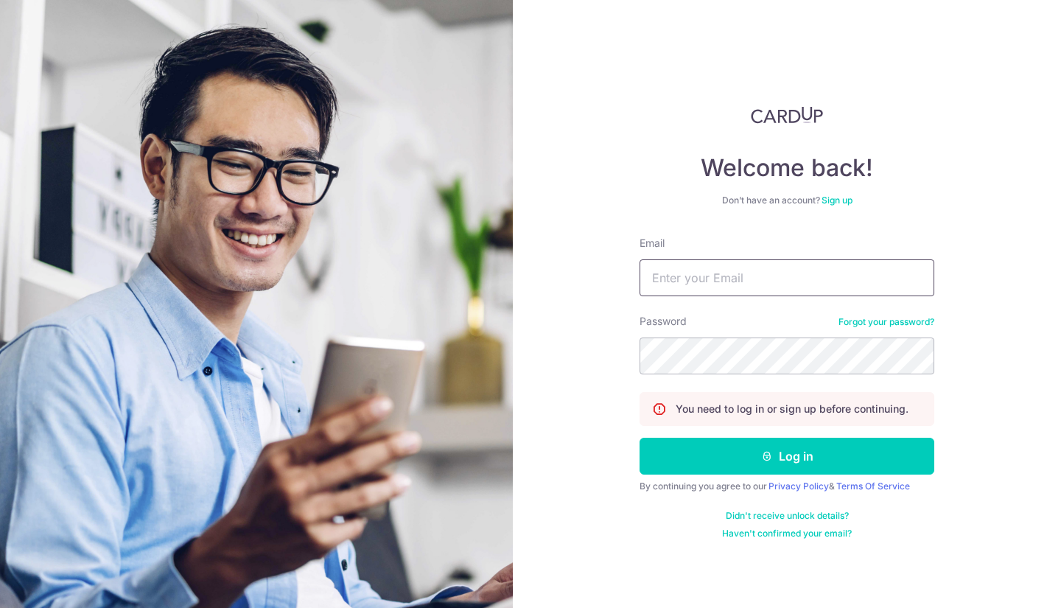
click at [726, 259] on input "Email" at bounding box center [787, 277] width 295 height 37
type input "[EMAIL_ADDRESS][DOMAIN_NAME]"
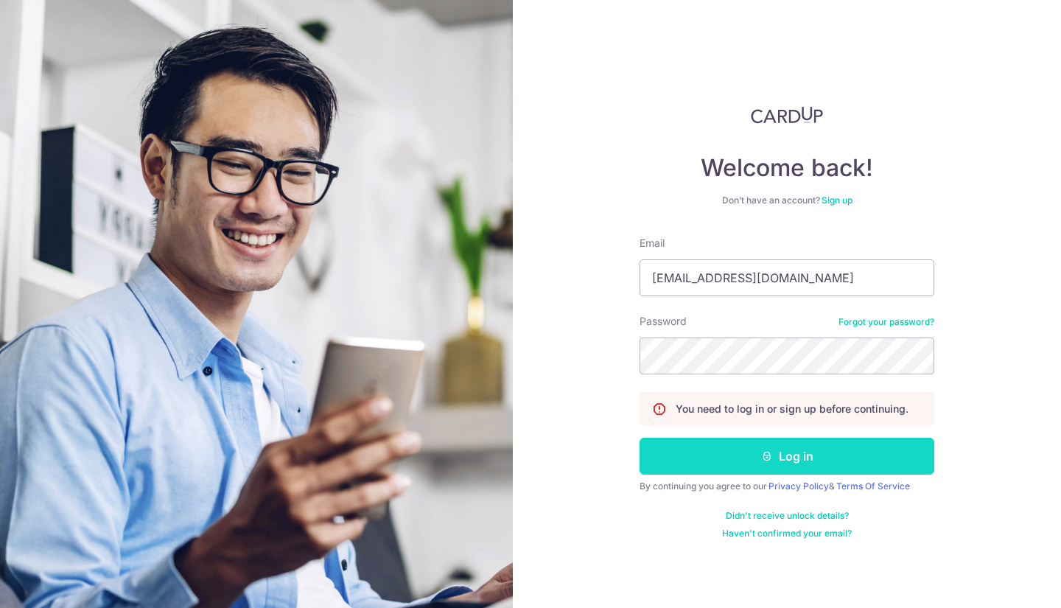
click at [798, 454] on button "Log in" at bounding box center [787, 456] width 295 height 37
